Goal: Entertainment & Leisure: Consume media (video, audio)

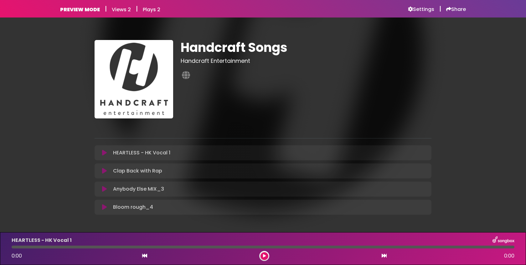
click at [105, 153] on icon at bounding box center [104, 153] width 5 height 6
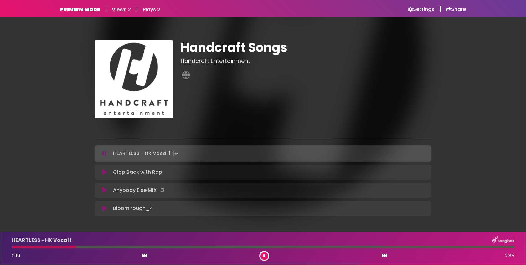
click at [263, 254] on button at bounding box center [264, 257] width 8 height 8
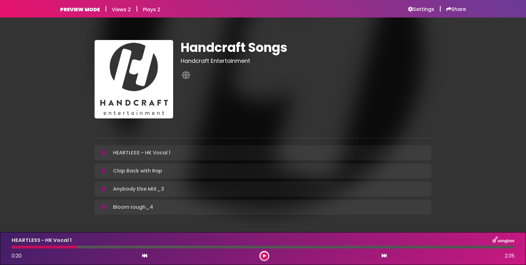
click at [265, 255] on icon at bounding box center [264, 256] width 3 height 4
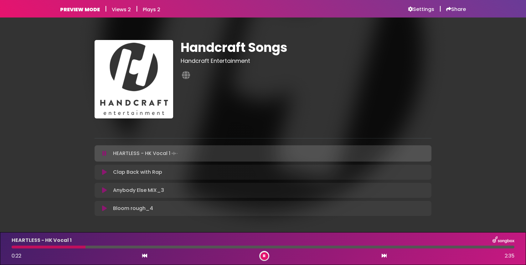
click at [265, 255] on icon at bounding box center [264, 256] width 3 height 4
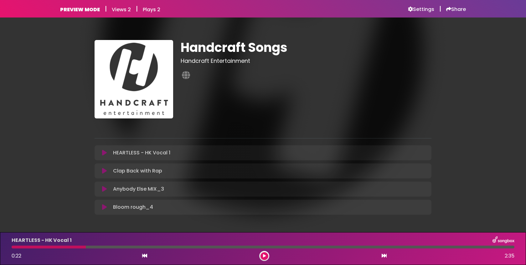
click at [264, 257] on icon at bounding box center [264, 256] width 3 height 4
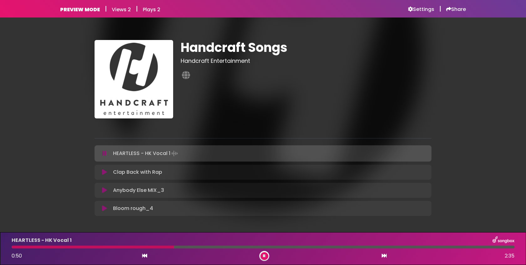
click at [264, 257] on icon at bounding box center [264, 256] width 3 height 4
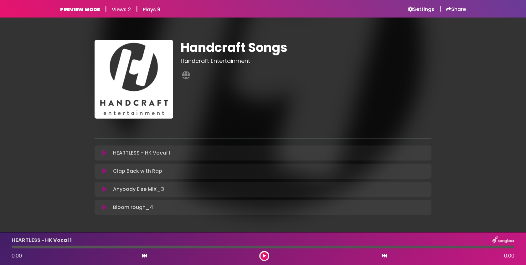
click at [105, 209] on icon at bounding box center [104, 207] width 5 height 6
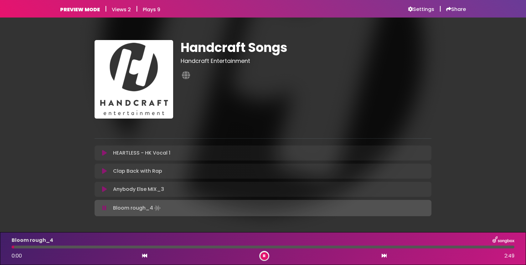
click at [104, 208] on icon at bounding box center [104, 208] width 4 height 6
